Goal: Find specific page/section: Find specific page/section

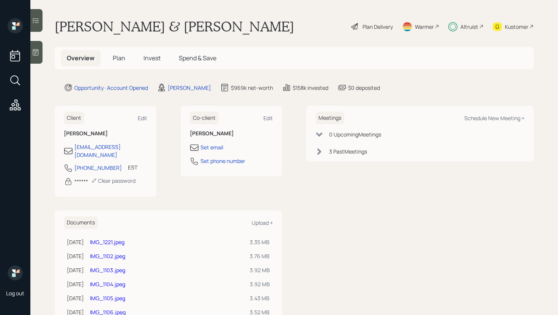
click at [39, 25] on div at bounding box center [36, 20] width 12 height 23
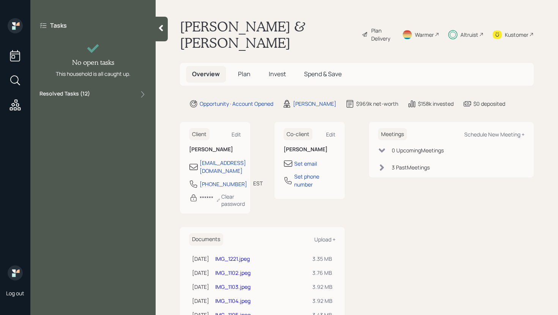
click at [123, 95] on div "Resolved Tasks ( 12 )" at bounding box center [92, 94] width 107 height 9
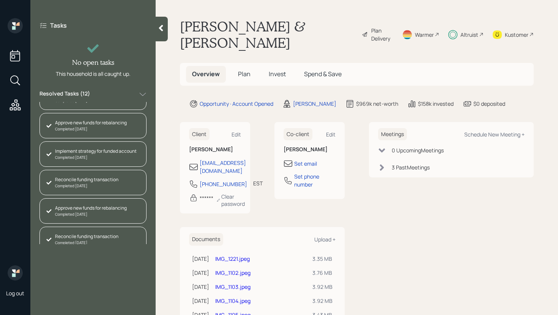
scroll to position [196, 0]
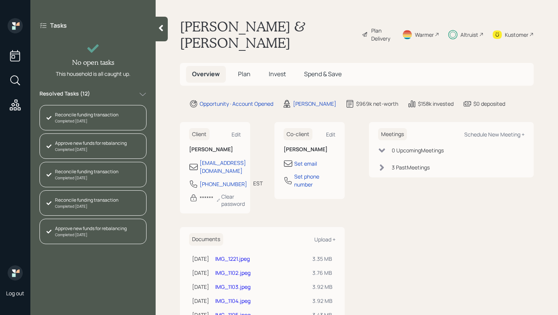
click at [164, 28] on icon at bounding box center [161, 28] width 8 height 8
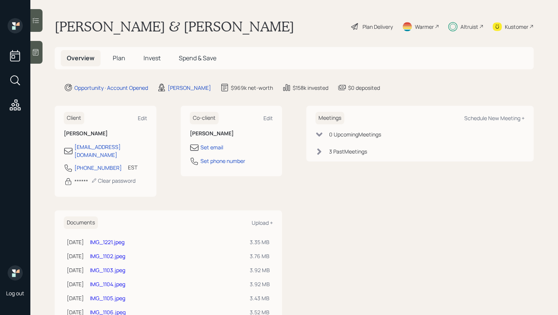
click at [123, 55] on span "Plan" at bounding box center [119, 58] width 13 height 8
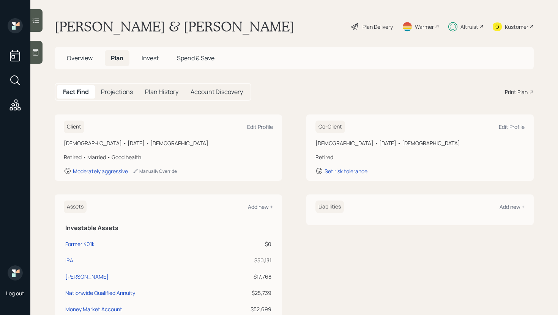
click at [83, 65] on h5 "Overview" at bounding box center [80, 58] width 38 height 16
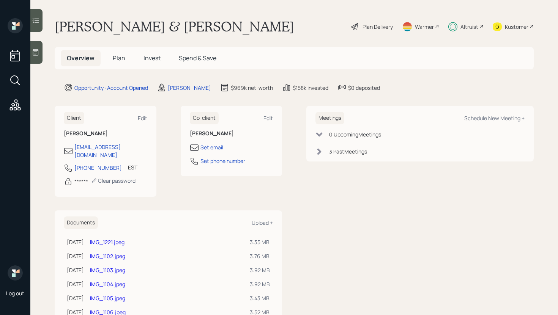
click at [35, 30] on div at bounding box center [36, 20] width 12 height 23
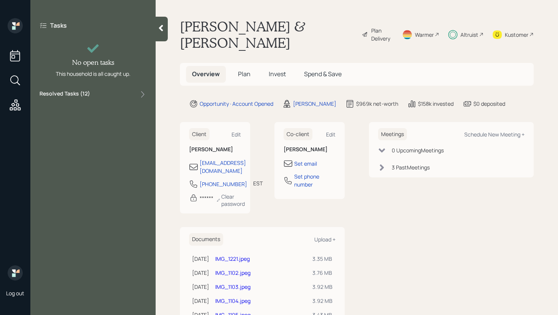
click at [103, 95] on div "Resolved Tasks ( 12 )" at bounding box center [92, 94] width 107 height 9
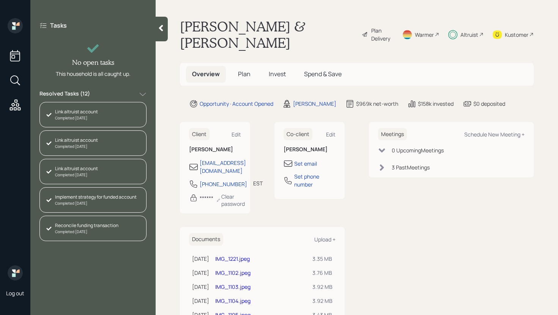
click at [161, 31] on icon at bounding box center [161, 28] width 8 height 8
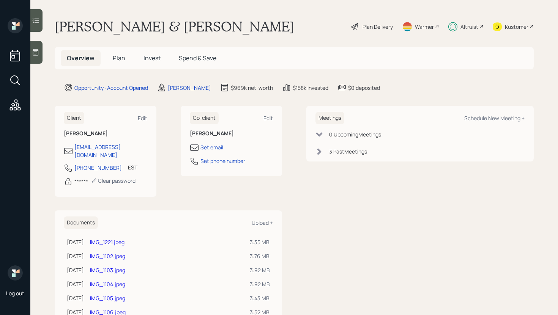
click at [234, 34] on div "[PERSON_NAME] & [PERSON_NAME] Plan Delivery Warmer Altruist Kustomer" at bounding box center [294, 26] width 479 height 17
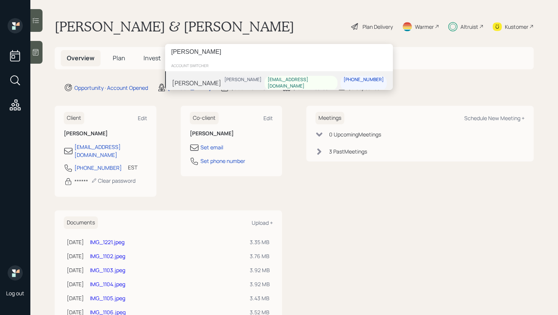
type input "[PERSON_NAME]"
click at [195, 79] on div "[PERSON_NAME]" at bounding box center [196, 83] width 49 height 9
